Goal: Complete application form: Complete application form

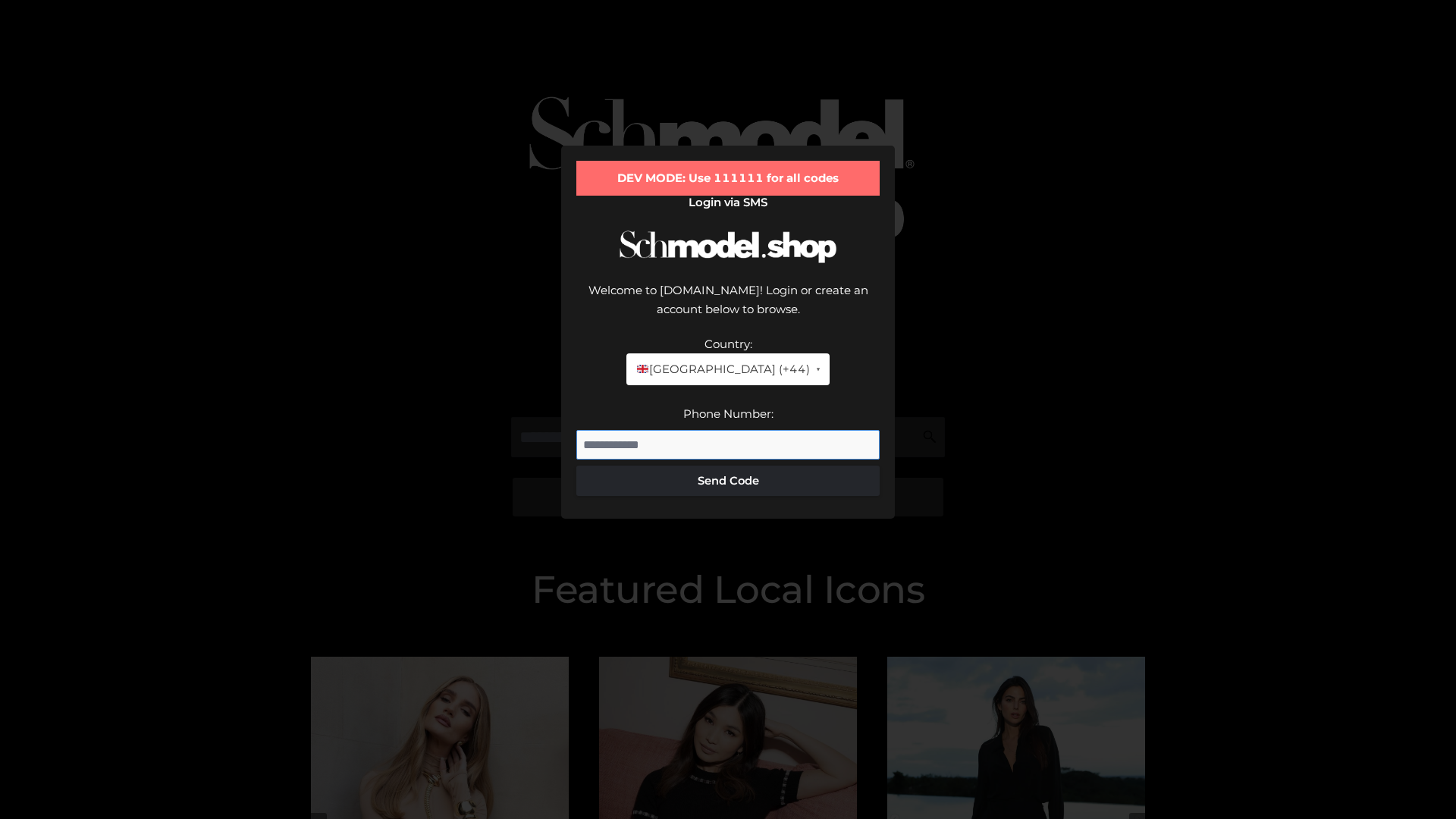
click at [728, 430] on input "Phone Number:" at bounding box center [727, 445] width 303 height 30
type input "**********"
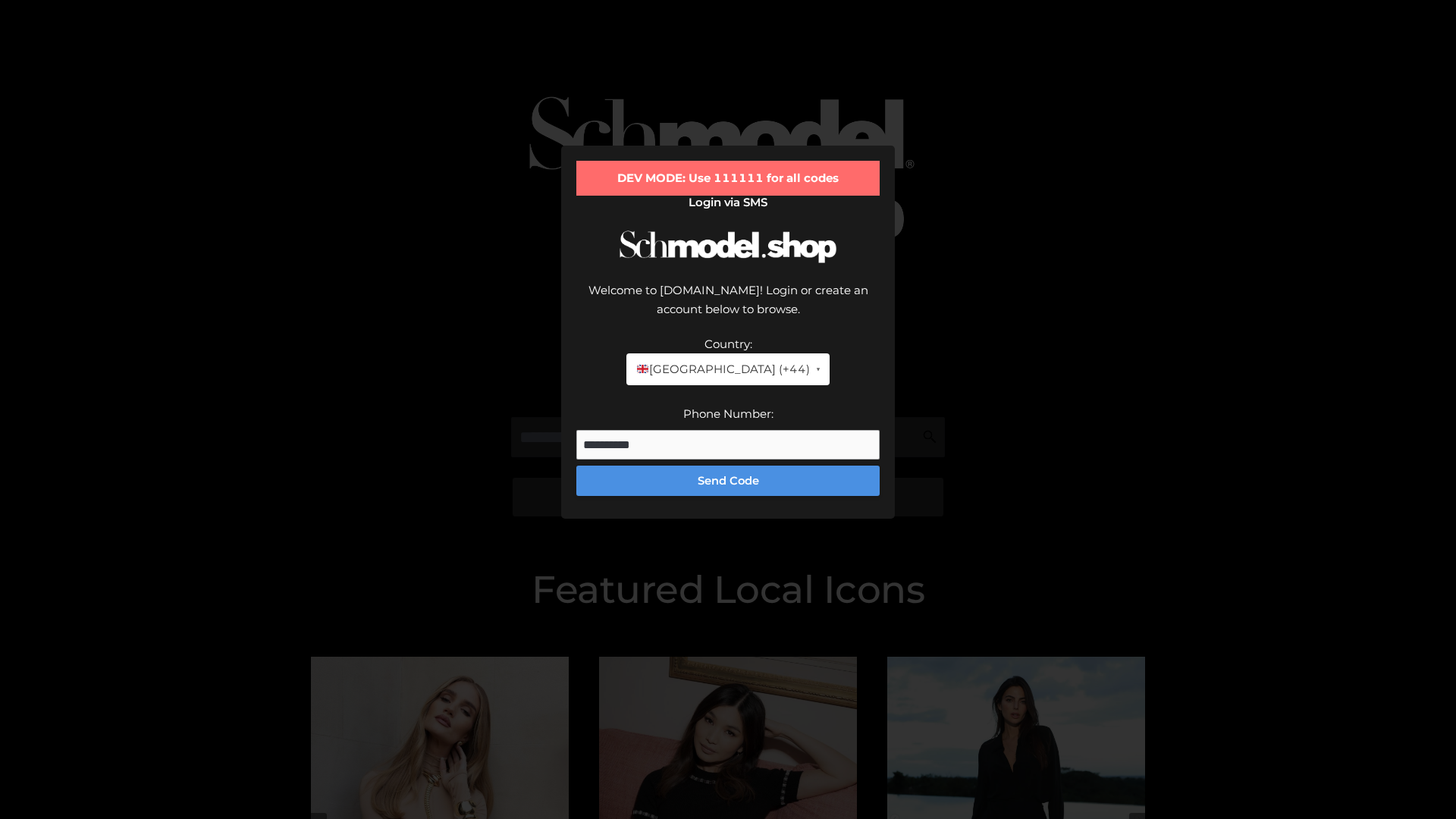
click at [728, 466] on button "Send Code" at bounding box center [727, 481] width 303 height 30
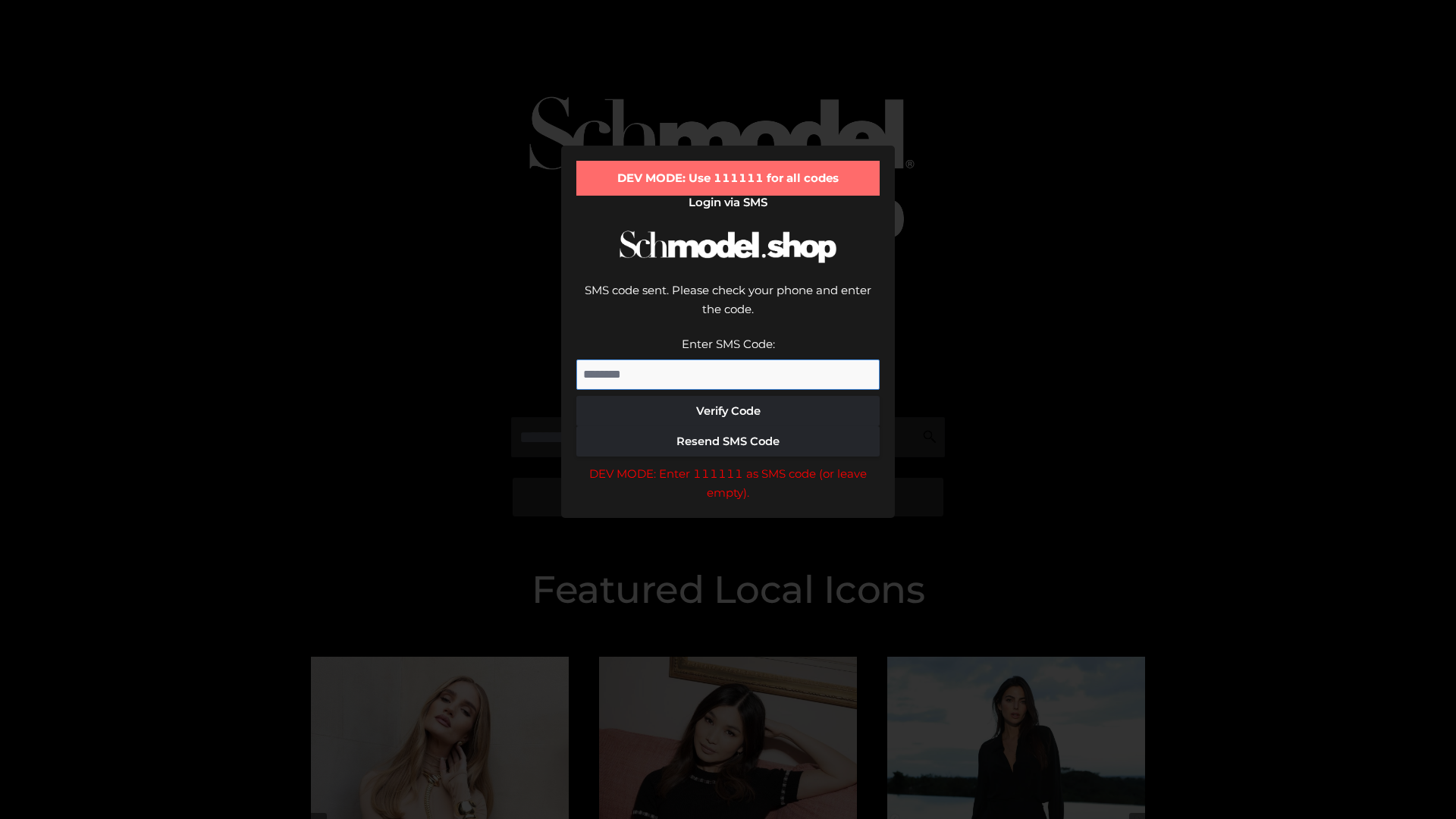
click at [728, 359] on input "Enter SMS Code:" at bounding box center [727, 374] width 303 height 30
type input "******"
click at [728, 396] on button "Verify Code" at bounding box center [727, 411] width 303 height 30
click at [728, 464] on div "DEV MODE: Enter 111111 as SMS code (or leave empty)." at bounding box center [727, 484] width 303 height 39
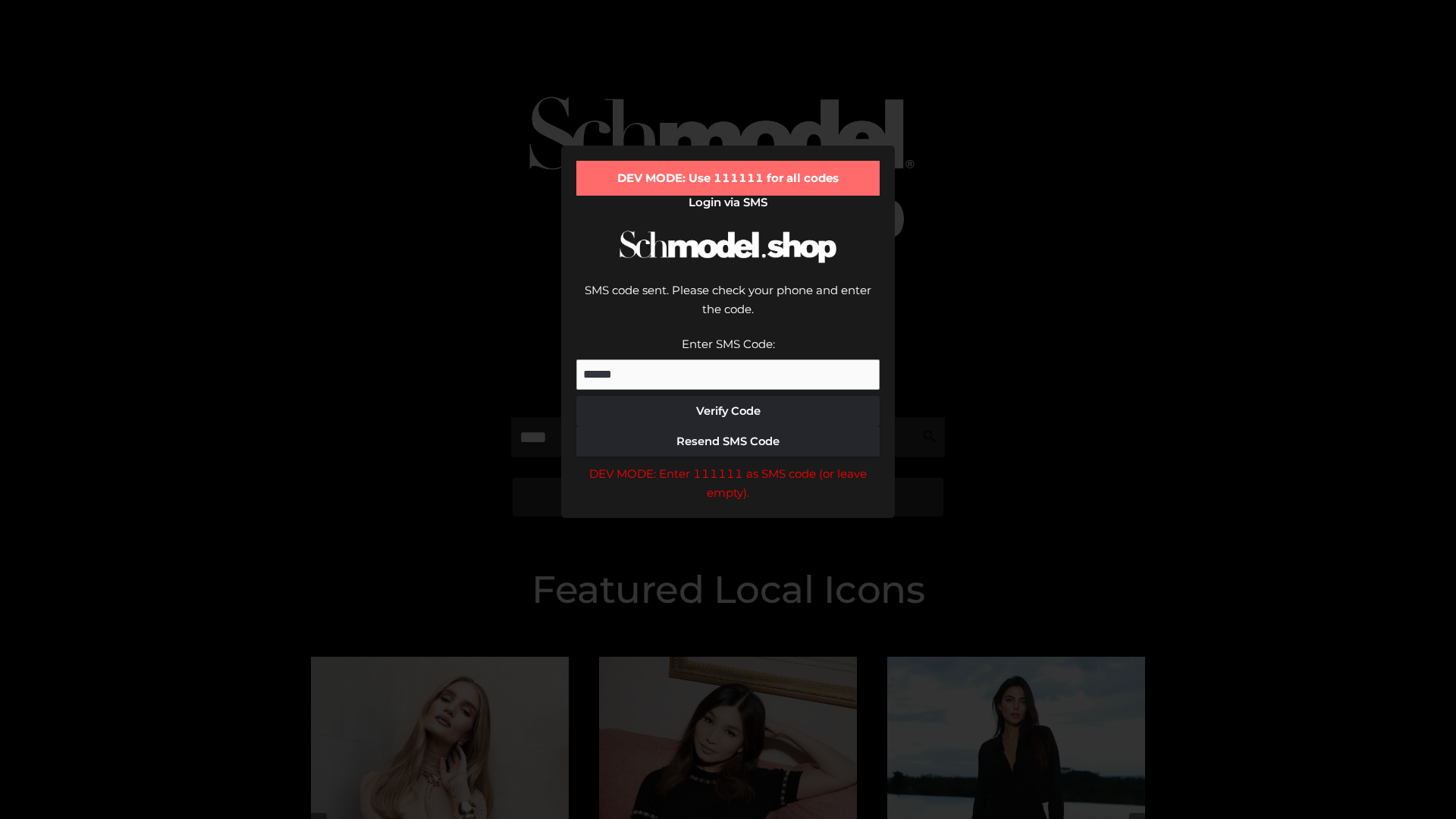
click at [728, 464] on div "DEV MODE: Enter 111111 as SMS code (or leave empty)." at bounding box center [727, 484] width 303 height 39
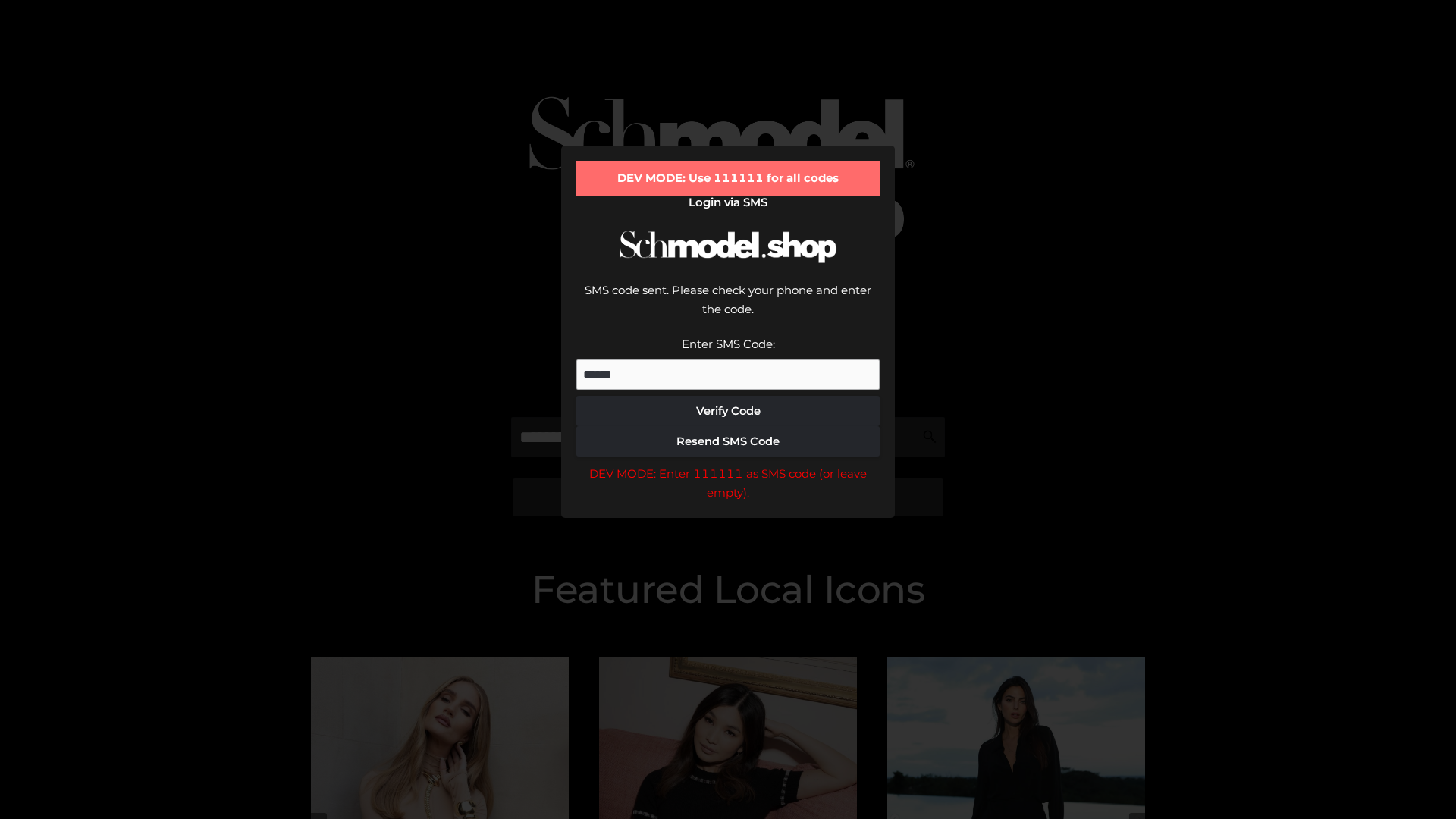
click at [728, 464] on div "DEV MODE: Enter 111111 as SMS code (or leave empty)." at bounding box center [727, 484] width 303 height 39
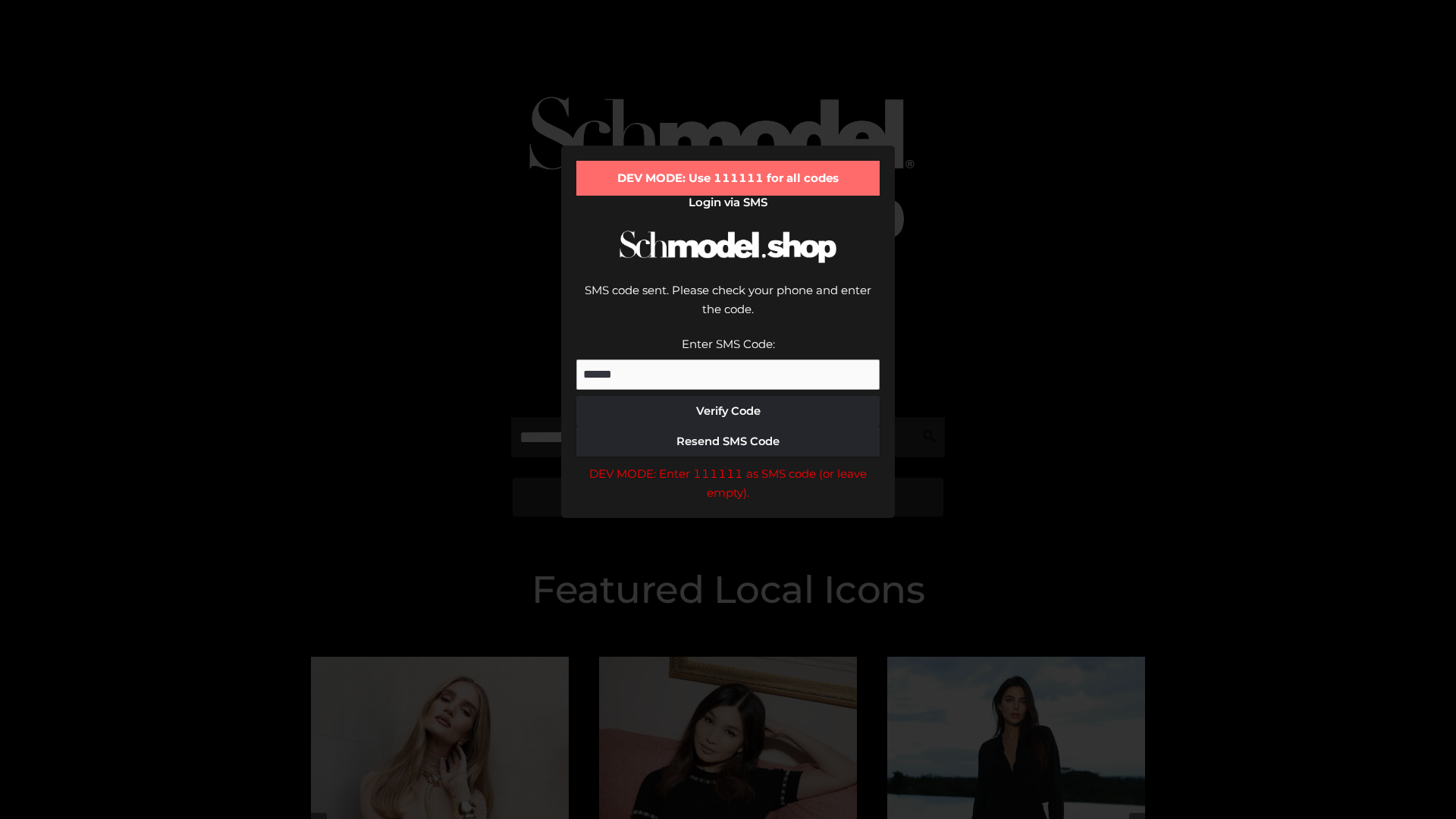
click at [728, 464] on div "DEV MODE: Enter 111111 as SMS code (or leave empty)." at bounding box center [727, 484] width 303 height 39
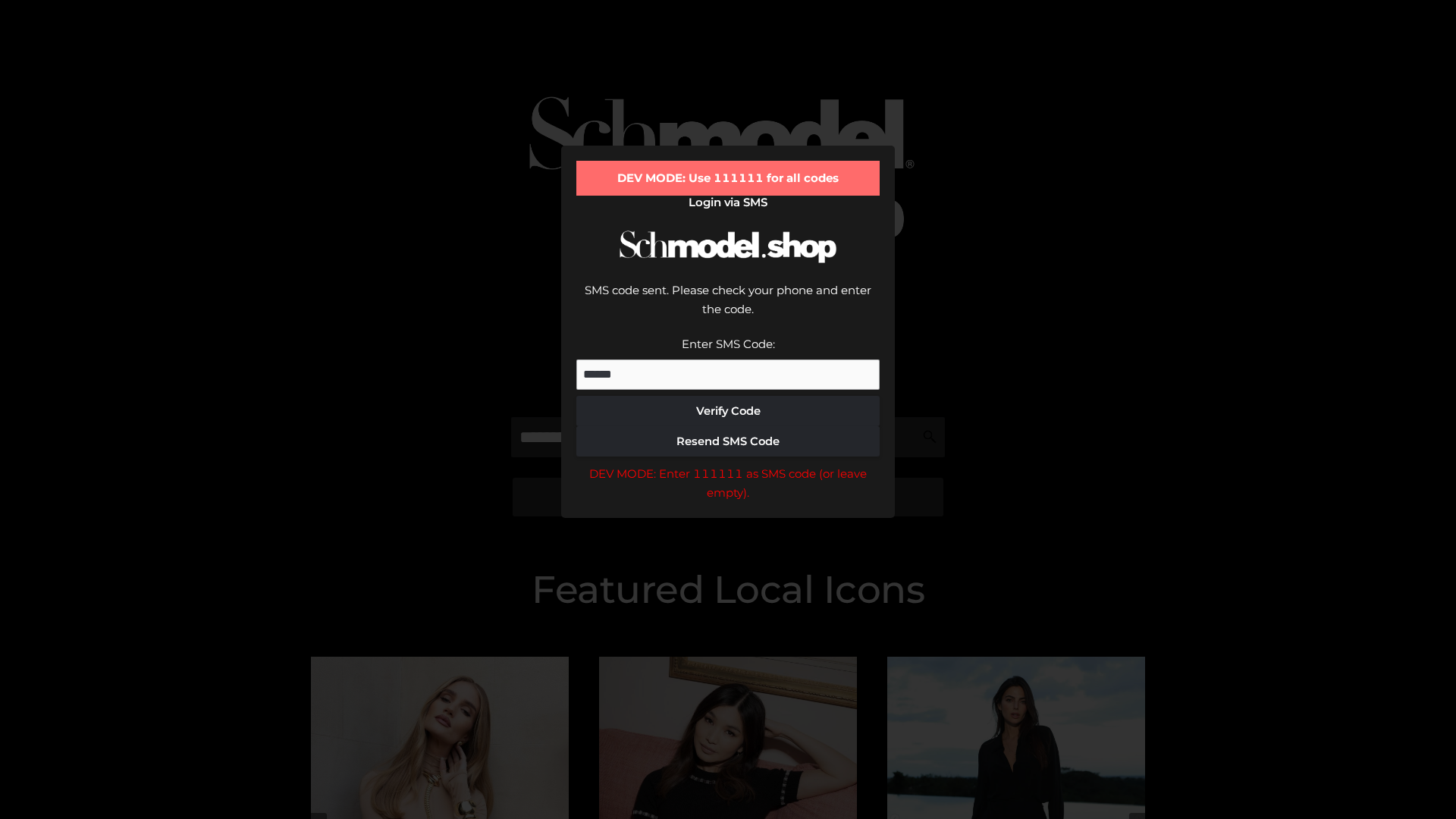
click at [728, 464] on div "DEV MODE: Enter 111111 as SMS code (or leave empty)." at bounding box center [727, 484] width 303 height 39
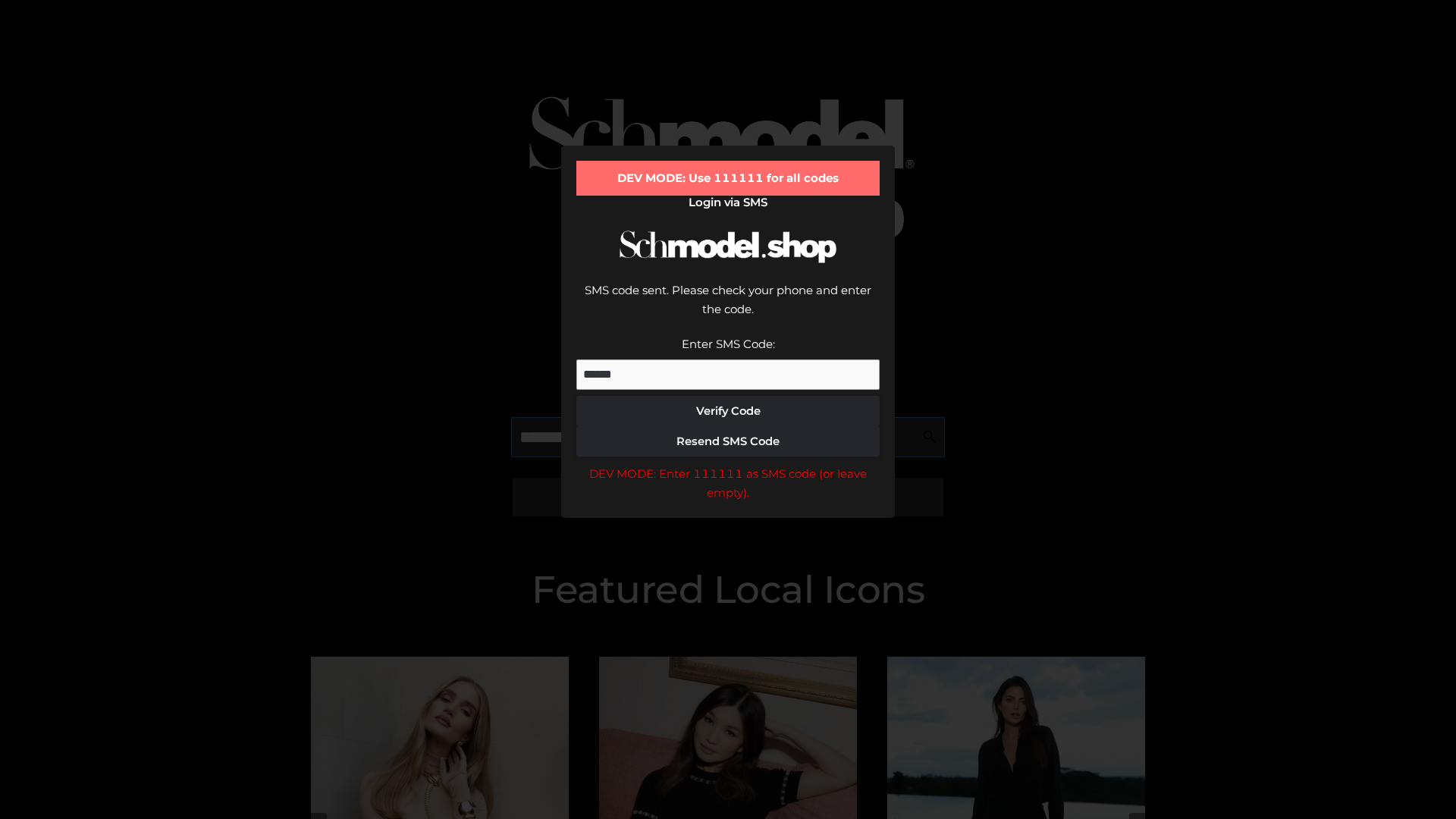
scroll to position [0, 1]
click at [728, 464] on div "DEV MODE: Enter 111111 as SMS code (or leave empty)." at bounding box center [727, 484] width 303 height 39
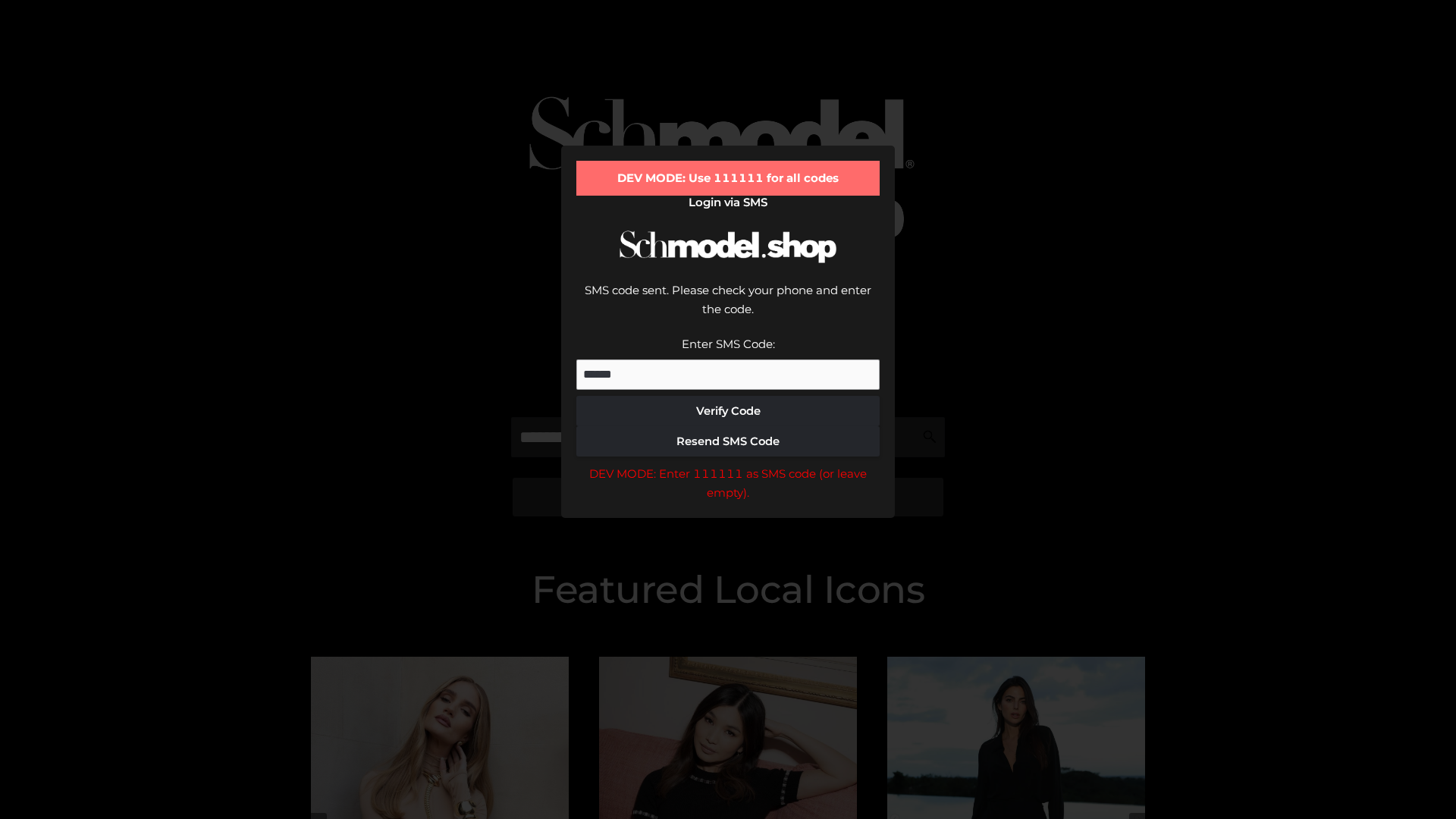
click at [728, 464] on div "DEV MODE: Enter 111111 as SMS code (or leave empty)." at bounding box center [727, 484] width 303 height 39
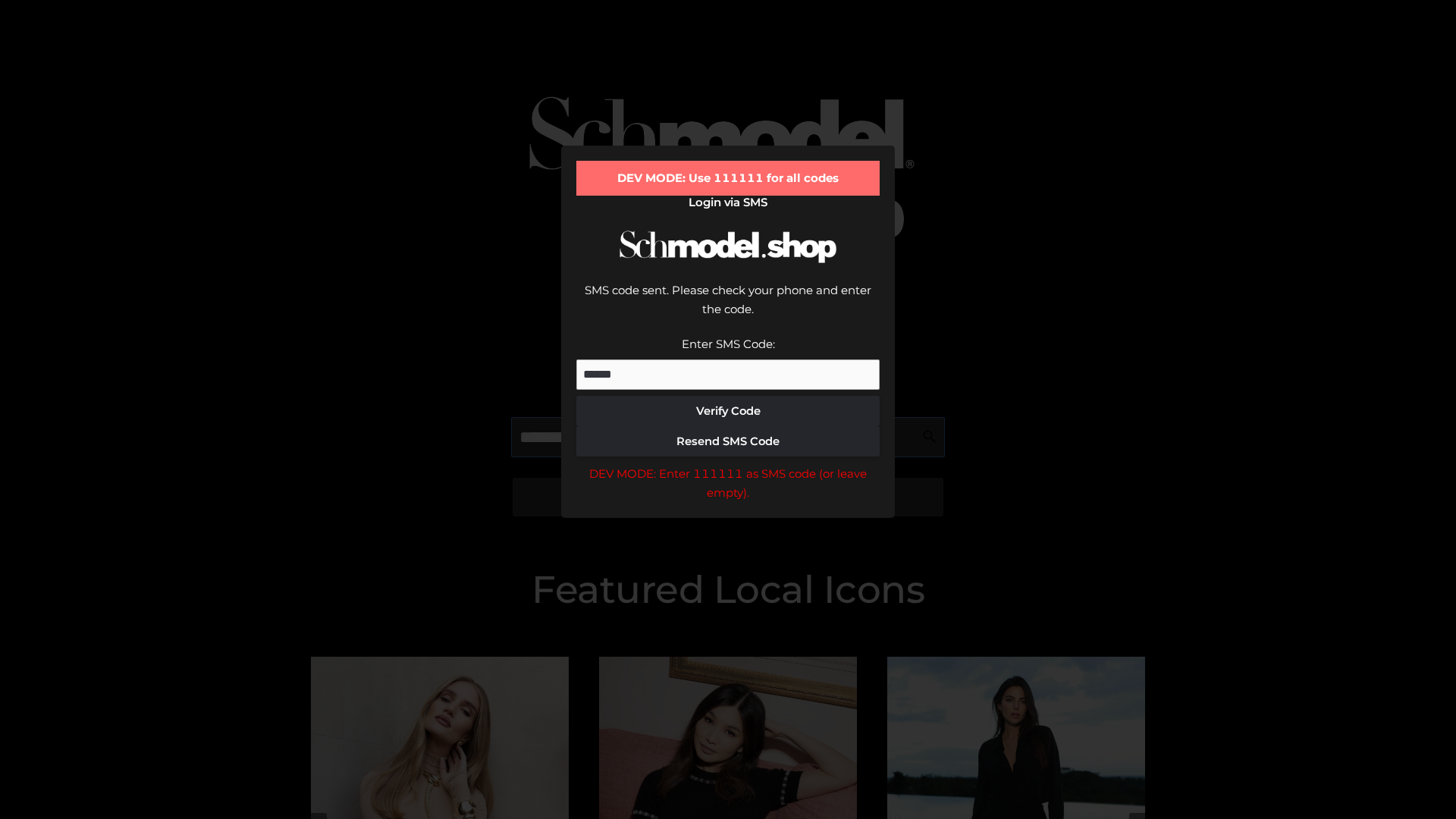
scroll to position [0, 92]
click at [728, 464] on div "DEV MODE: Enter 111111 as SMS code (or leave empty)." at bounding box center [727, 484] width 303 height 39
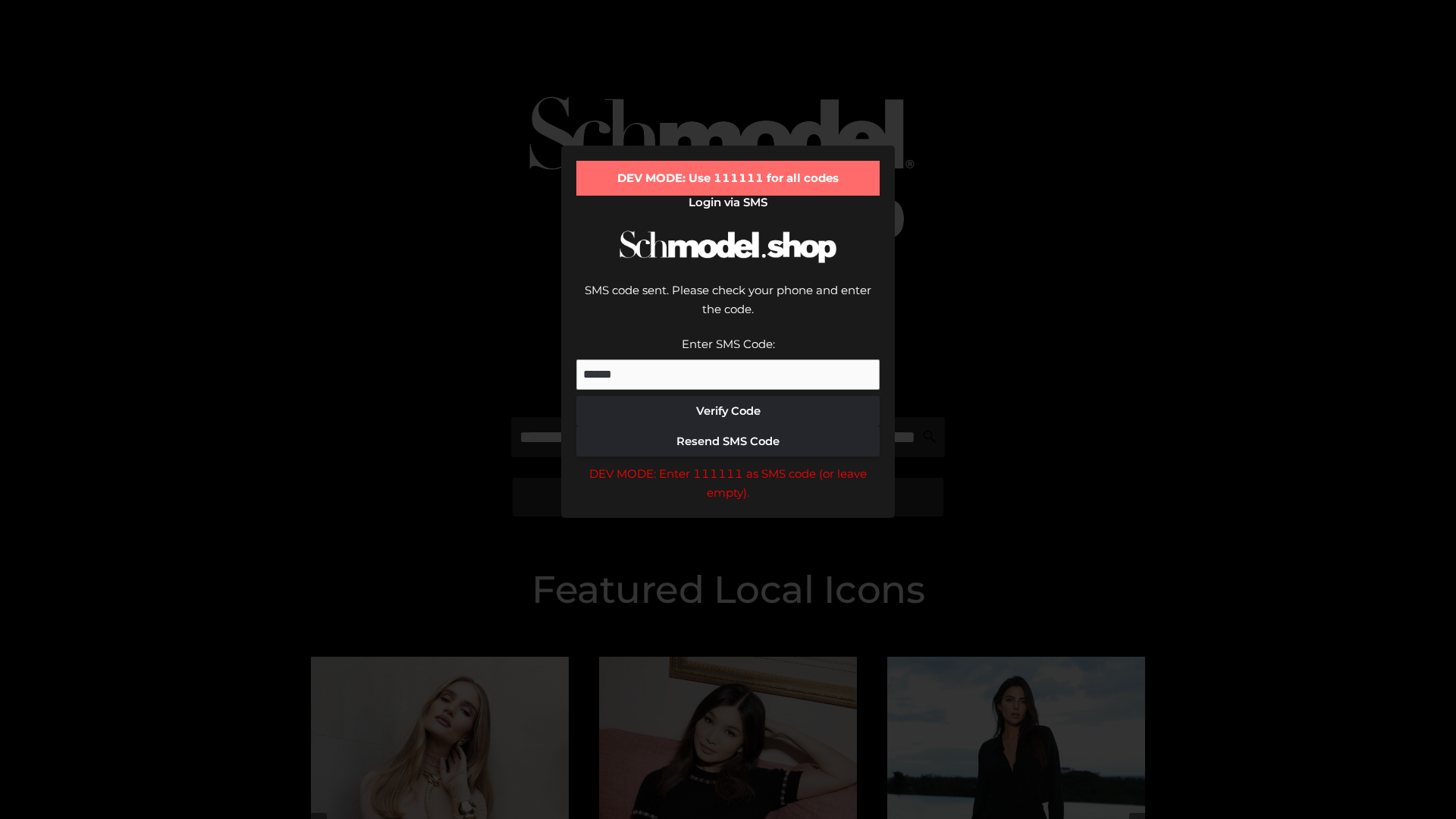
click at [728, 464] on div "DEV MODE: Enter 111111 as SMS code (or leave empty)." at bounding box center [727, 484] width 303 height 39
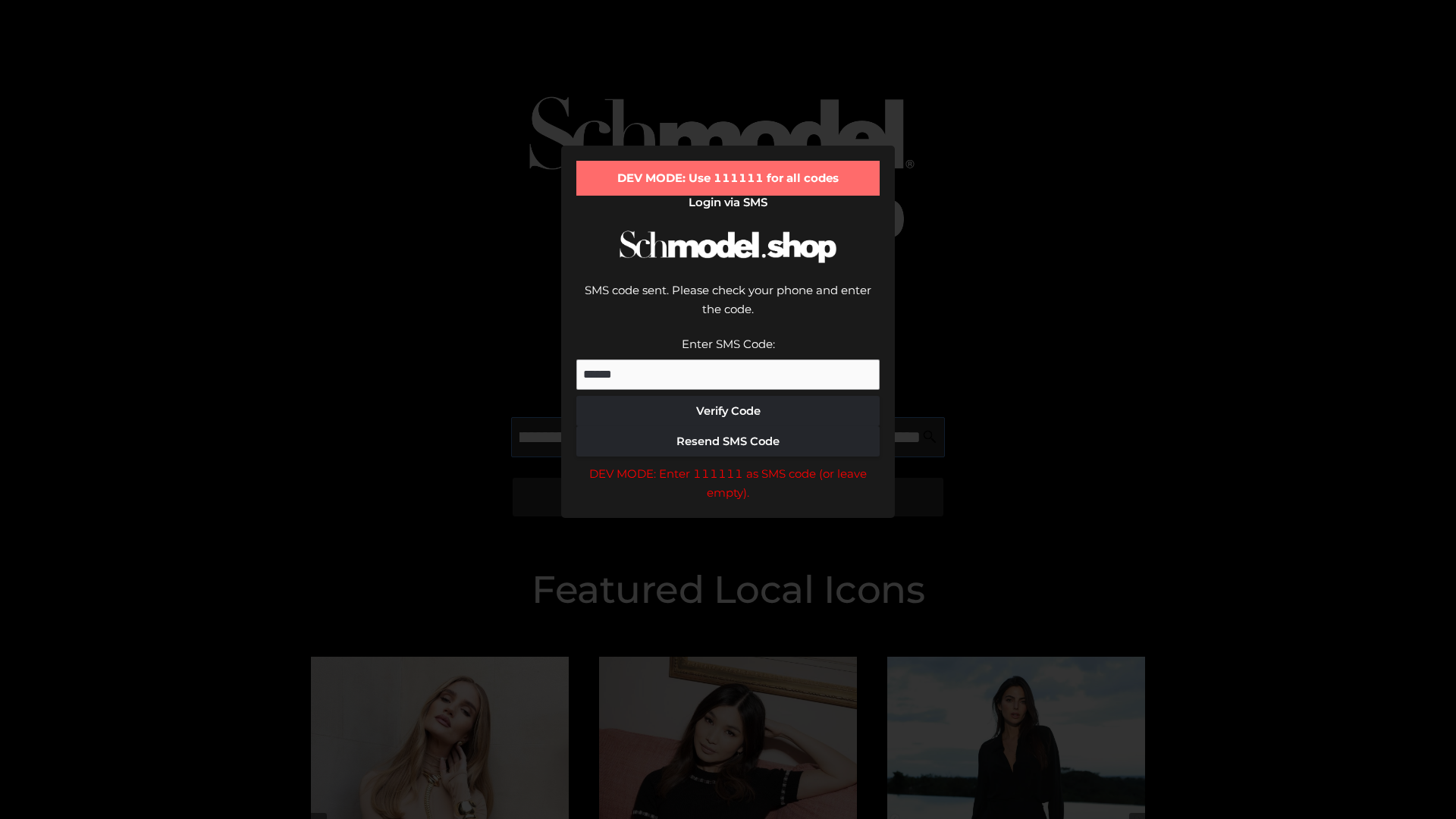
scroll to position [0, 188]
click at [728, 464] on div "DEV MODE: Enter 111111 as SMS code (or leave empty)." at bounding box center [727, 484] width 303 height 39
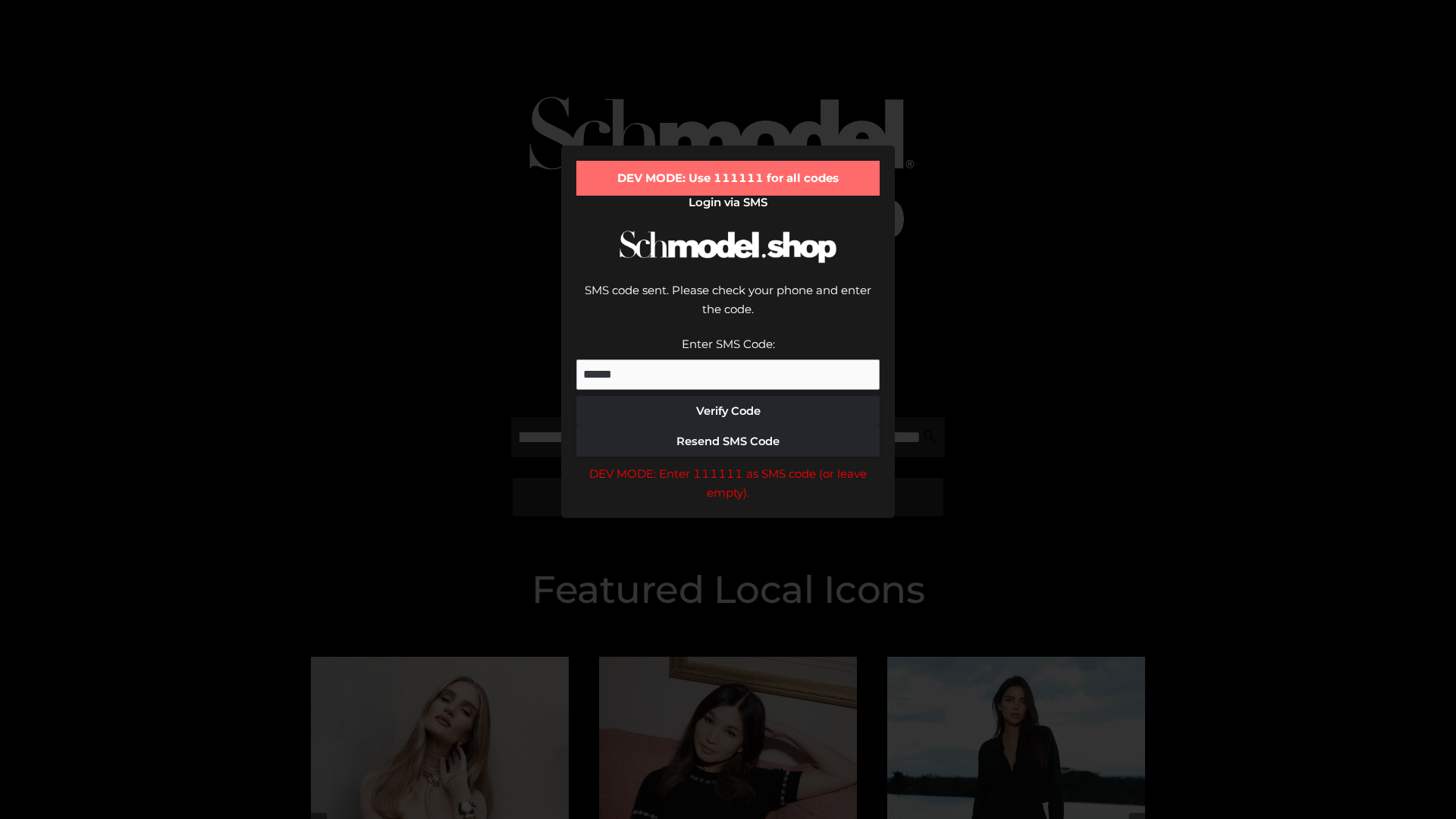
click at [728, 464] on div "DEV MODE: Enter 111111 as SMS code (or leave empty)." at bounding box center [727, 484] width 303 height 39
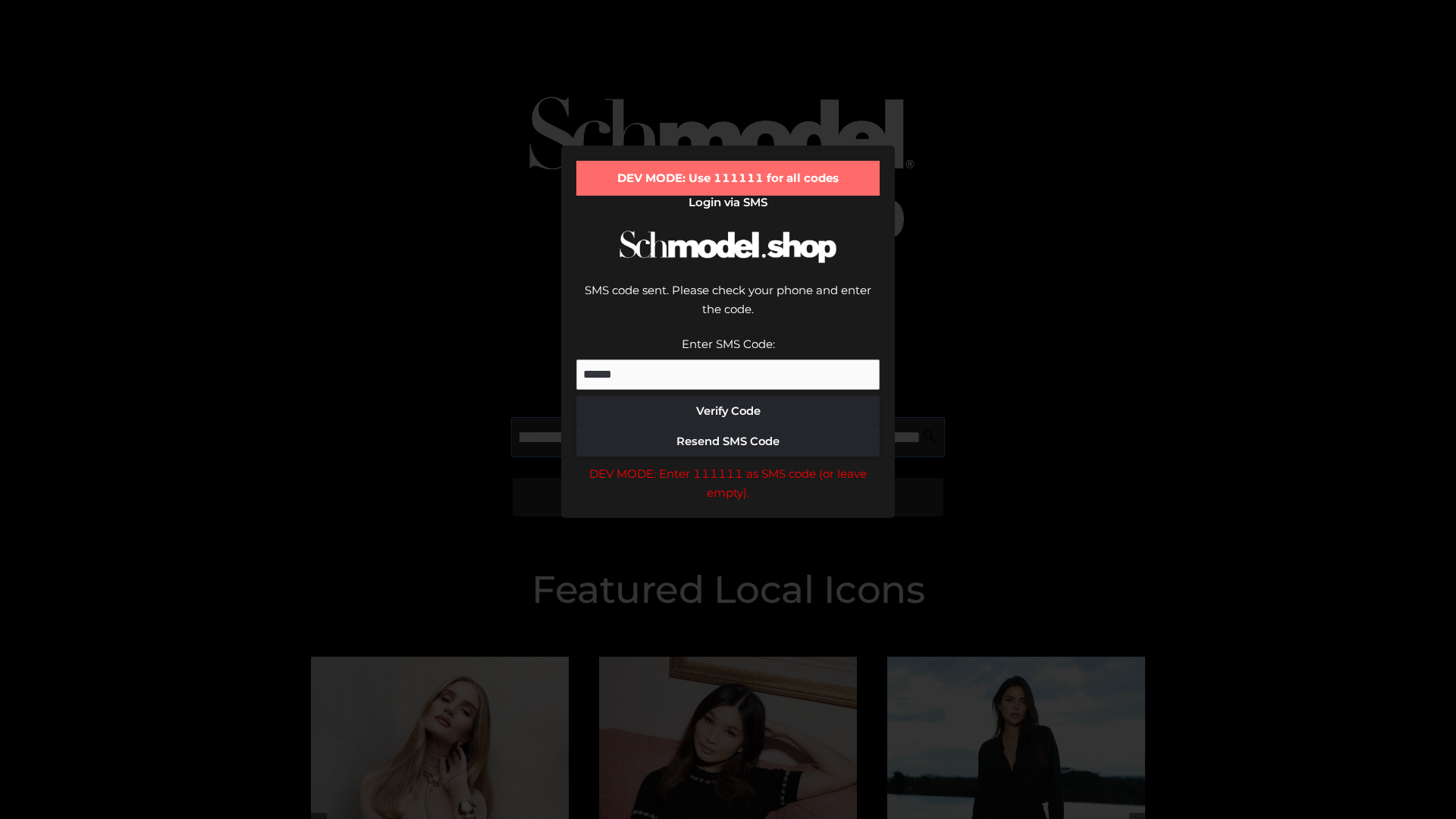
scroll to position [0, 276]
click at [728, 464] on div "DEV MODE: Enter 111111 as SMS code (or leave empty)." at bounding box center [727, 484] width 303 height 39
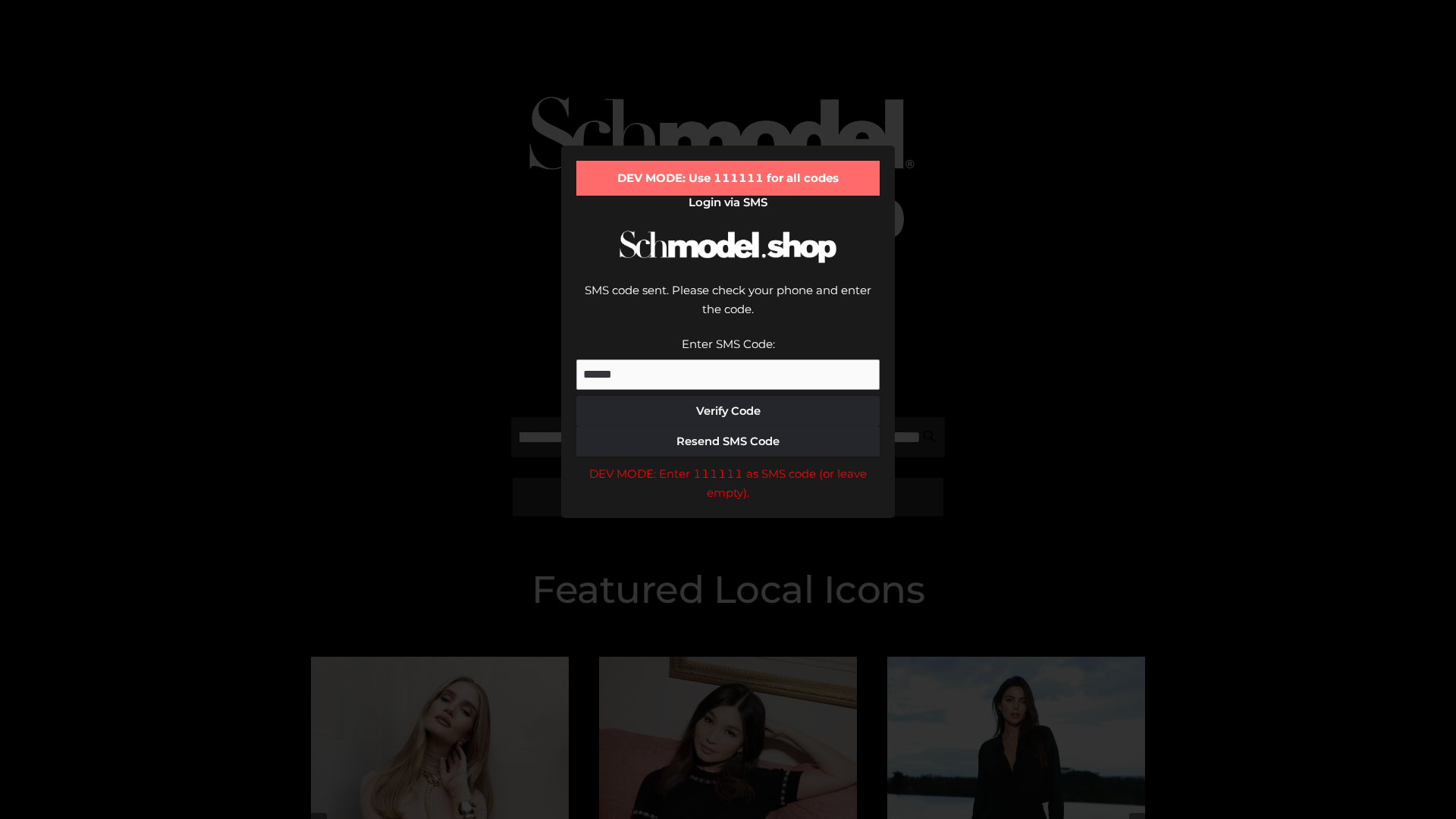
click at [728, 464] on div "DEV MODE: Enter 111111 as SMS code (or leave empty)." at bounding box center [727, 484] width 303 height 39
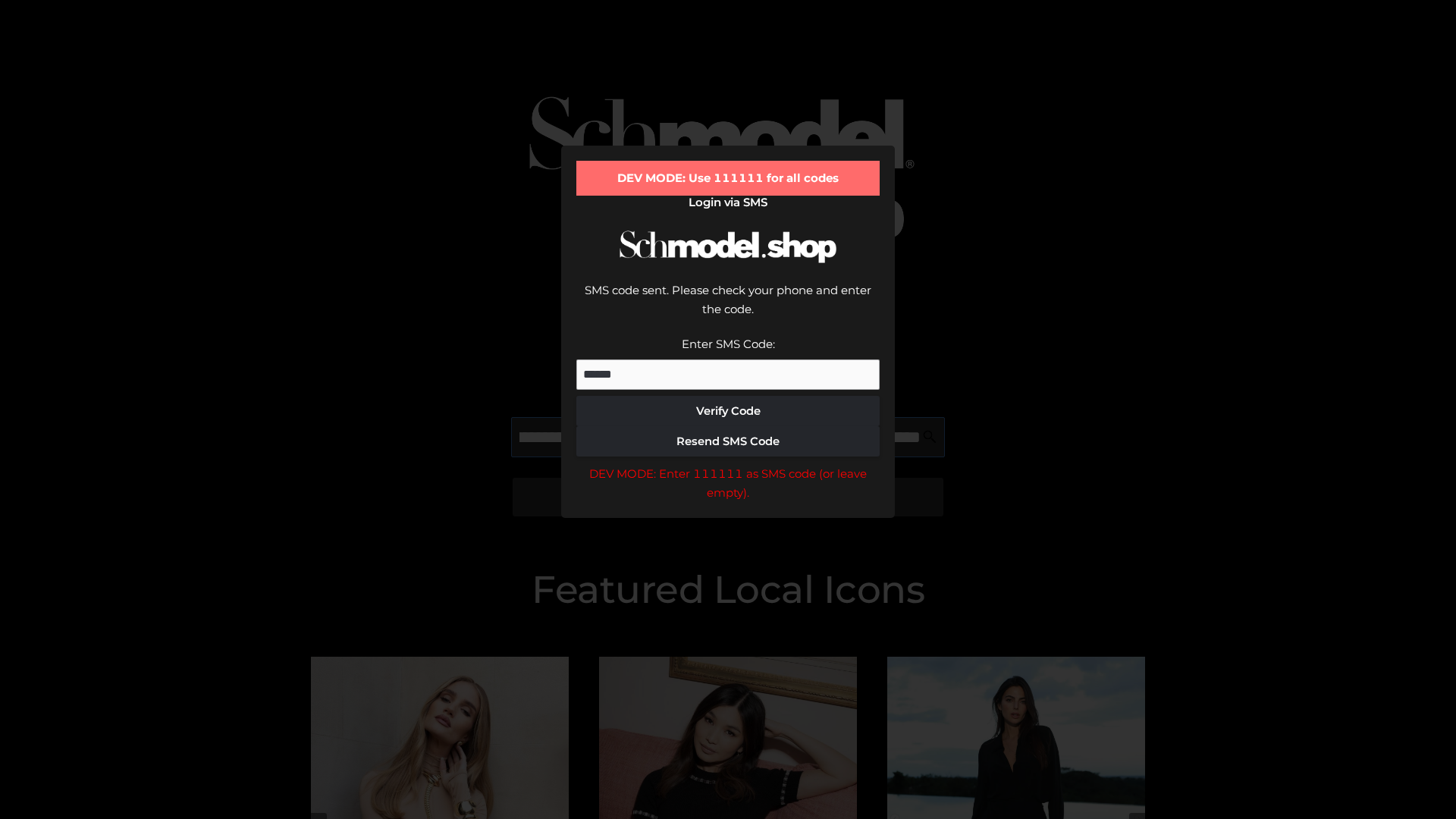
scroll to position [0, 367]
click at [728, 464] on div "DEV MODE: Enter 111111 as SMS code (or leave empty)." at bounding box center [727, 484] width 303 height 39
type input "**********"
